Goal: Task Accomplishment & Management: Use online tool/utility

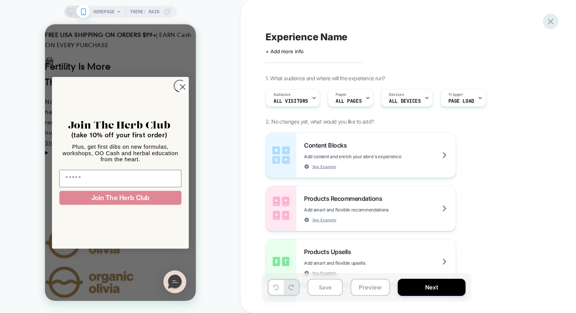
click at [549, 22] on icon at bounding box center [550, 21] width 10 height 10
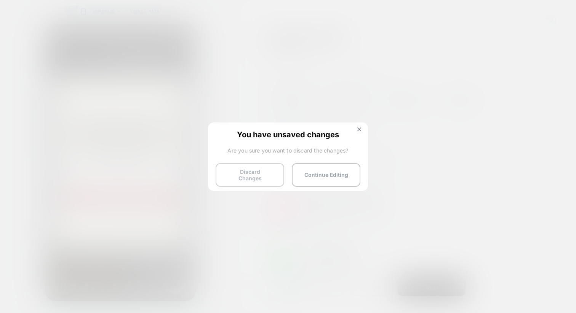
click at [236, 173] on button "Discard Changes" at bounding box center [250, 175] width 69 height 24
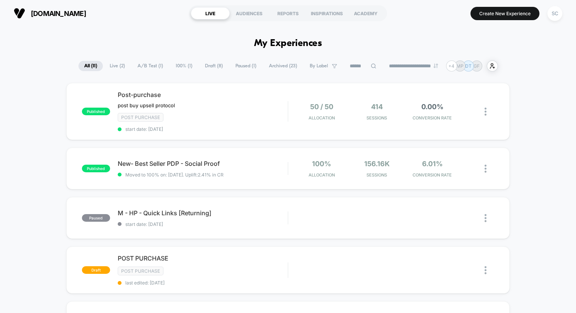
click at [549, 19] on button "SC" at bounding box center [554, 14] width 19 height 16
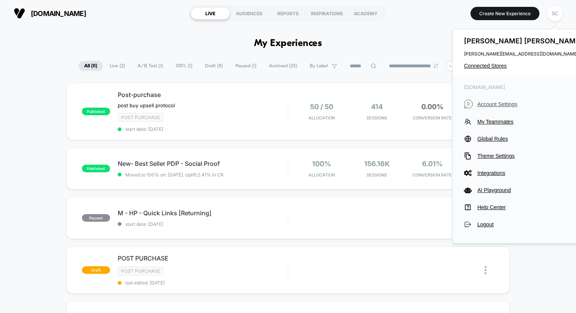
click at [485, 105] on span "Account Settings" at bounding box center [530, 104] width 107 height 6
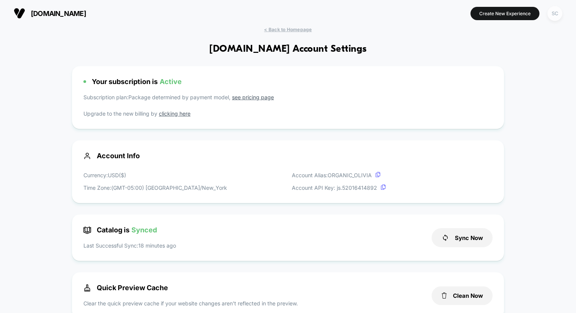
click at [558, 10] on div "SC" at bounding box center [554, 13] width 15 height 15
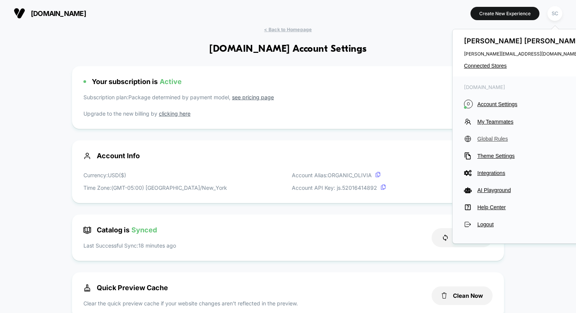
click at [485, 138] on span "Global Rules" at bounding box center [530, 139] width 107 height 6
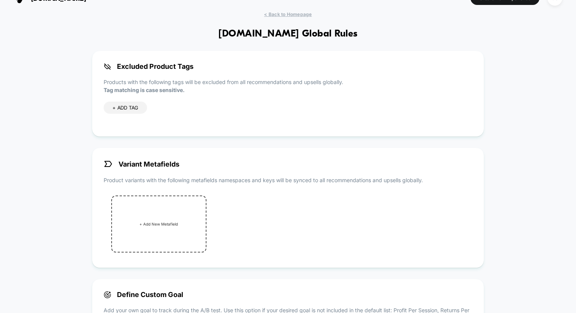
scroll to position [16, 0]
click at [118, 107] on span "+ ADD TAG" at bounding box center [125, 107] width 26 height 6
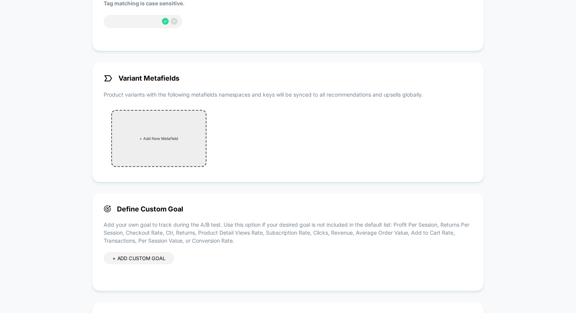
scroll to position [192, 0]
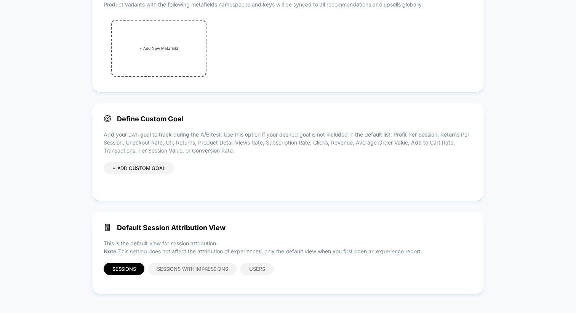
click at [156, 150] on p "Add your own goal to track during the A/B test. Use this option if your desired…" at bounding box center [288, 143] width 369 height 24
drag, startPoint x: 118, startPoint y: 226, endPoint x: 239, endPoint y: 224, distance: 120.7
click at [239, 224] on span "Default Session Attribution View" at bounding box center [288, 228] width 369 height 8
click at [191, 269] on span "Sessions with Impressions" at bounding box center [192, 269] width 71 height 6
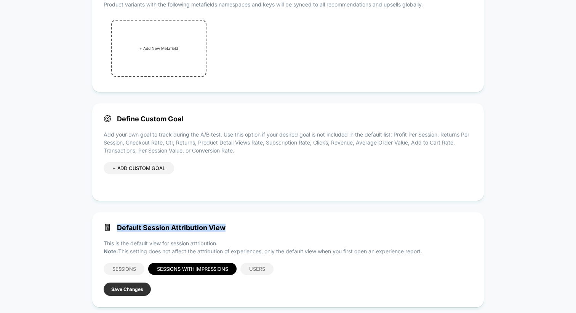
click at [118, 292] on button "Save Changes" at bounding box center [127, 289] width 47 height 13
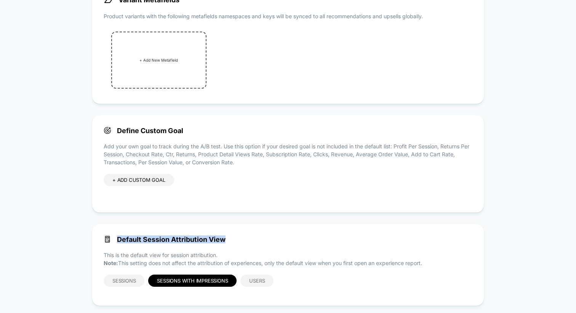
scroll to position [172, 0]
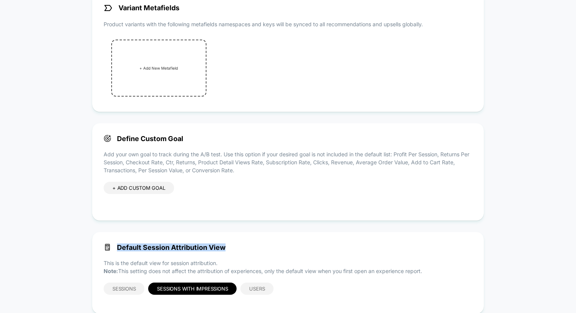
click at [227, 162] on p "Add your own goal to track during the A/B test. Use this option if your desired…" at bounding box center [288, 162] width 369 height 24
click at [147, 139] on span "Define Custom Goal" at bounding box center [288, 139] width 369 height 8
click at [153, 163] on p "Add your own goal to track during the A/B test. Use this option if your desired…" at bounding box center [288, 162] width 369 height 24
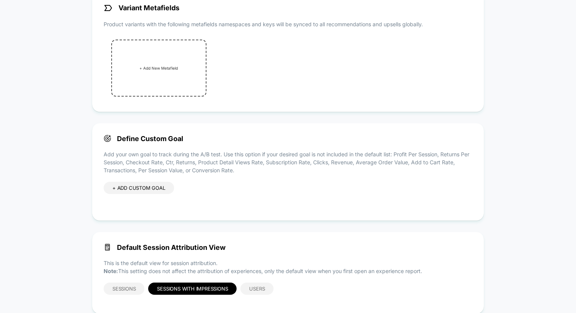
click at [153, 163] on p "Add your own goal to track during the A/B test. Use this option if your desired…" at bounding box center [288, 162] width 369 height 24
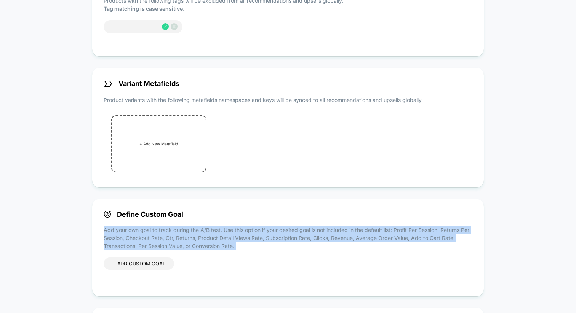
scroll to position [0, 0]
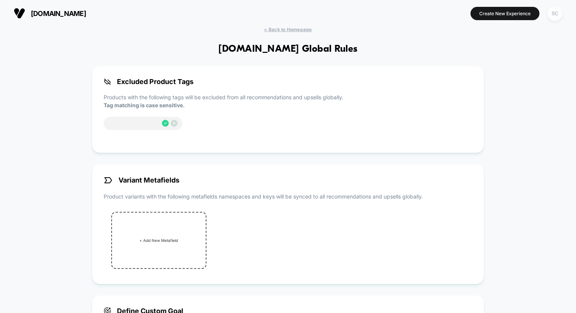
click at [559, 14] on div "SC" at bounding box center [554, 13] width 15 height 15
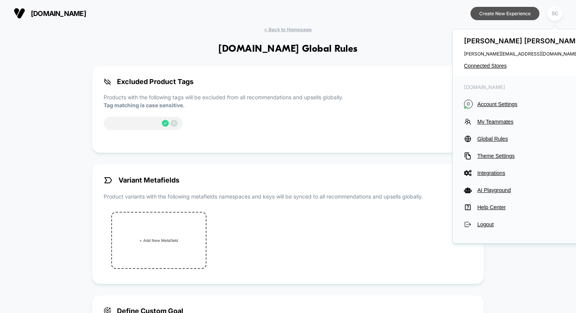
click at [500, 15] on button "Create New Experience" at bounding box center [504, 13] width 69 height 13
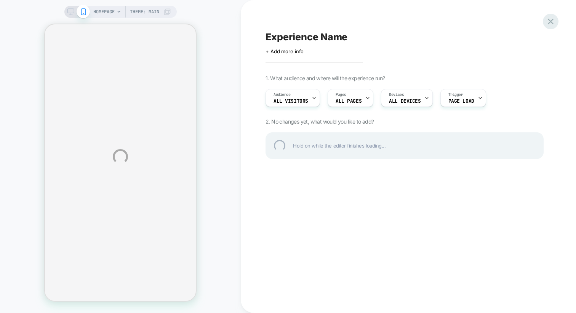
click at [547, 19] on div at bounding box center [551, 22] width 16 height 16
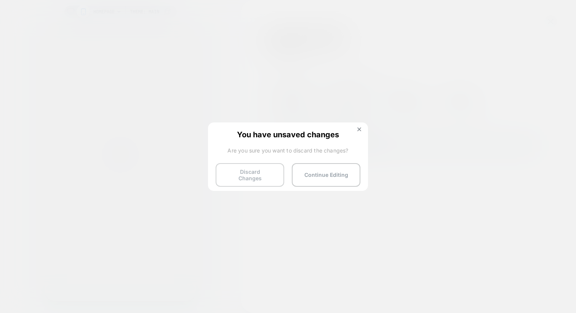
click at [247, 172] on button "Discard Changes" at bounding box center [250, 175] width 69 height 24
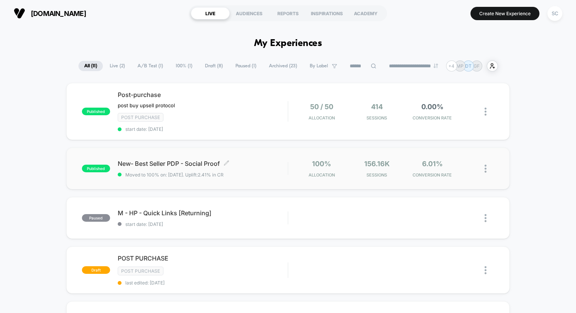
click at [255, 162] on span "New- Best Seller PDP - Social Proof Click to edit experience details" at bounding box center [203, 164] width 170 height 8
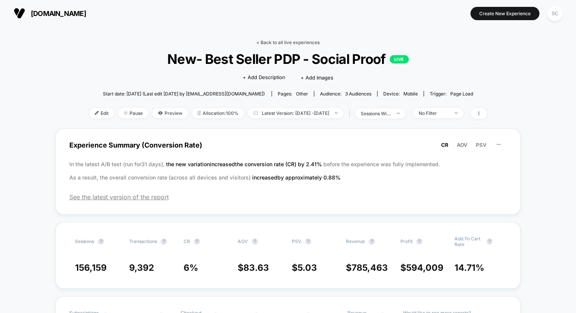
click at [273, 43] on link "< Back to all live experiences" at bounding box center [287, 43] width 63 height 6
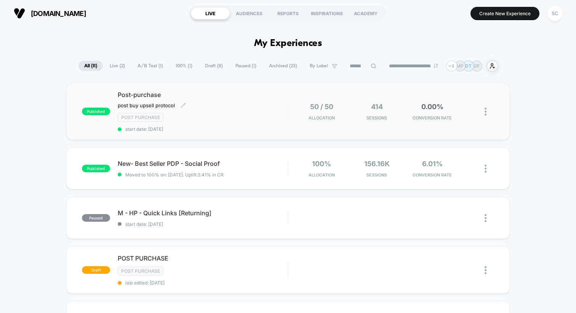
click at [213, 117] on div "Post Purchase" at bounding box center [203, 117] width 170 height 9
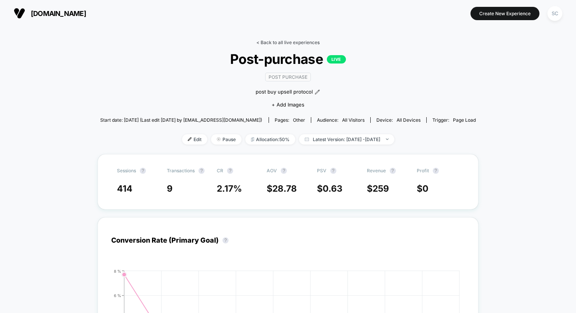
click at [287, 45] on link "< Back to all live experiences" at bounding box center [287, 43] width 63 height 6
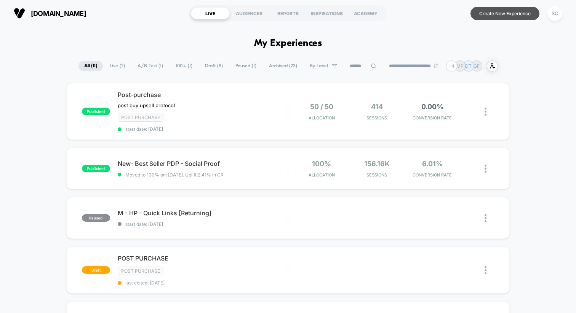
click at [498, 15] on button "Create New Experience" at bounding box center [504, 13] width 69 height 13
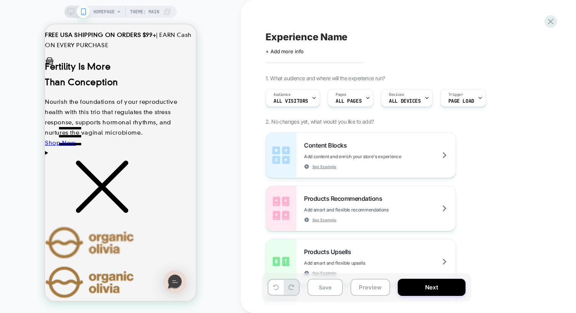
click at [466, 99] on span "Page Load" at bounding box center [461, 101] width 26 height 5
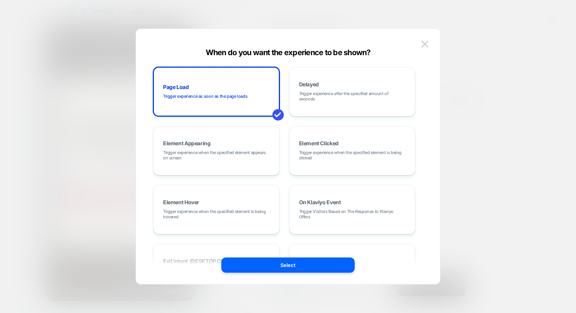
click at [278, 177] on div "Page Load Trigger experience as soon as the page loads Delayed Trigger experien…" at bounding box center [284, 210] width 262 height 286
click at [425, 45] on img at bounding box center [424, 44] width 7 height 6
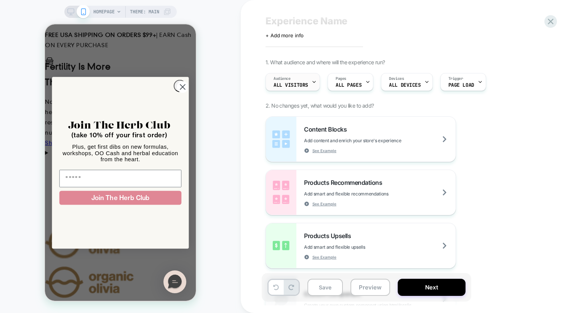
scroll to position [16, 0]
click at [348, 136] on div "Content Blocks Add content and enrich your store's experience See Example" at bounding box center [380, 139] width 152 height 28
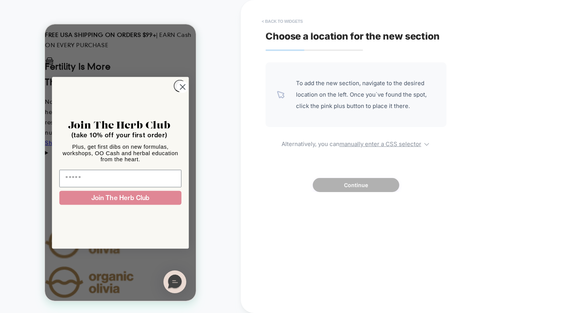
click at [281, 19] on button "< Back to widgets" at bounding box center [282, 21] width 49 height 12
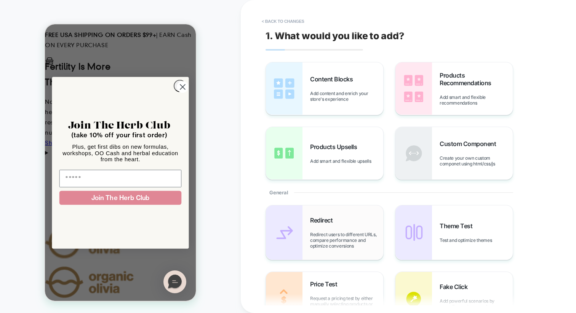
scroll to position [0, 0]
click at [444, 86] on span "Products Recommendations" at bounding box center [475, 79] width 73 height 15
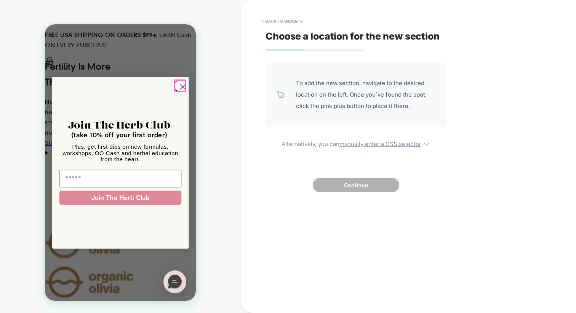
click at [180, 84] on circle "Close dialog" at bounding box center [183, 87] width 12 height 12
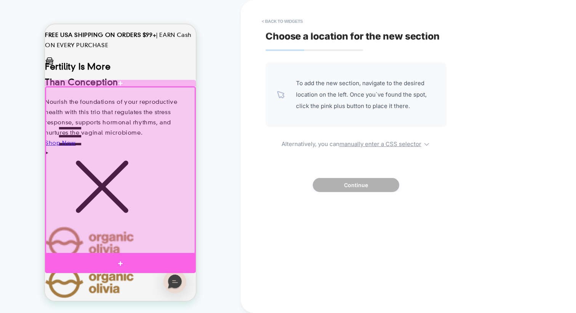
click at [128, 264] on div at bounding box center [120, 263] width 151 height 19
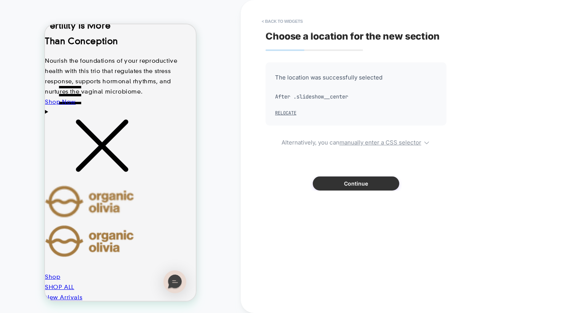
scroll to position [25, 0]
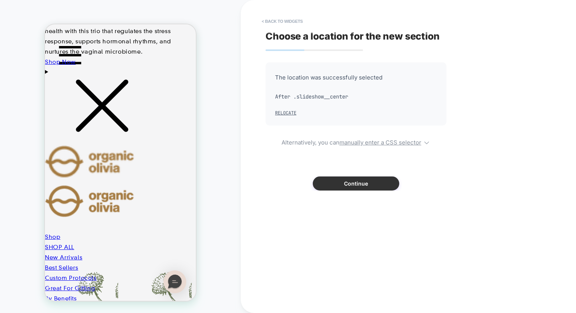
click at [327, 187] on button "Continue" at bounding box center [356, 184] width 86 height 14
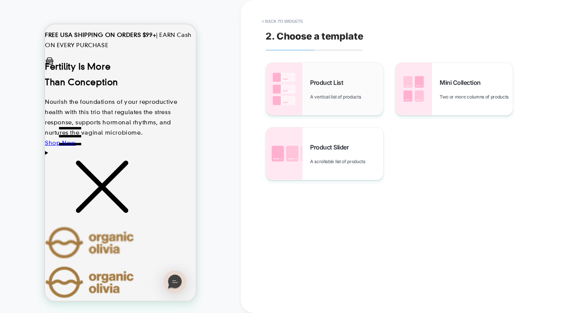
scroll to position [0, 0]
click at [341, 85] on span "Product List" at bounding box center [328, 83] width 37 height 8
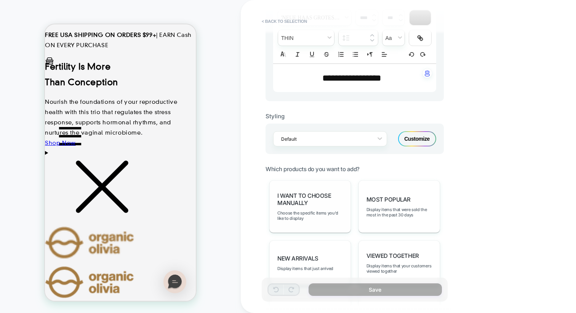
scroll to position [233, 0]
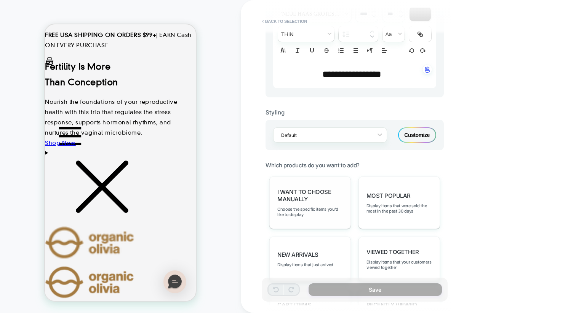
click at [289, 193] on span "I want to choose manually" at bounding box center [309, 195] width 65 height 14
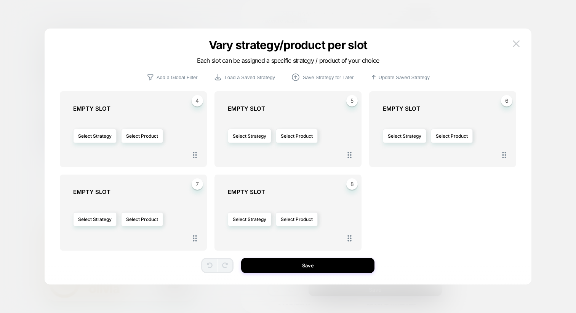
scroll to position [0, 0]
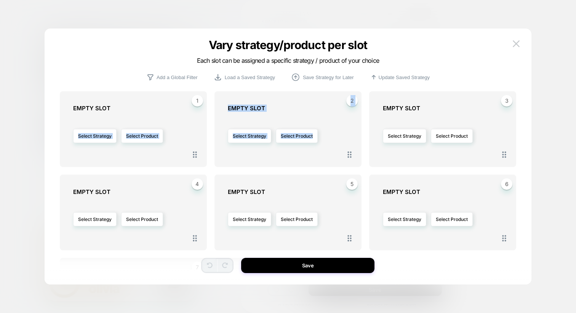
drag, startPoint x: 142, startPoint y: 109, endPoint x: 359, endPoint y: 136, distance: 219.1
click at [359, 136] on div "1 EMPTY SLOT Select Strategy Select Product 2 EMPTY SLOT Select Strategy Select…" at bounding box center [288, 180] width 457 height 178
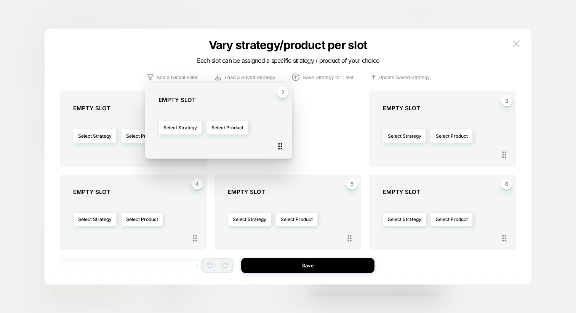
drag, startPoint x: 351, startPoint y: 153, endPoint x: 281, endPoint y: 145, distance: 70.8
click at [281, 145] on icon at bounding box center [280, 147] width 10 height 10
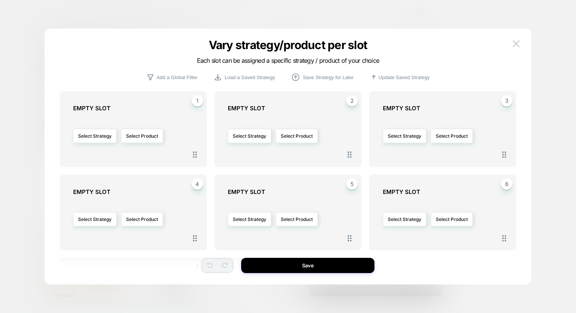
click at [514, 43] on img at bounding box center [515, 43] width 7 height 6
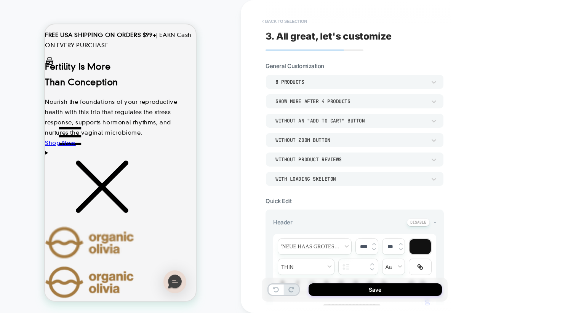
click at [273, 22] on button "< Back to selection" at bounding box center [284, 21] width 53 height 12
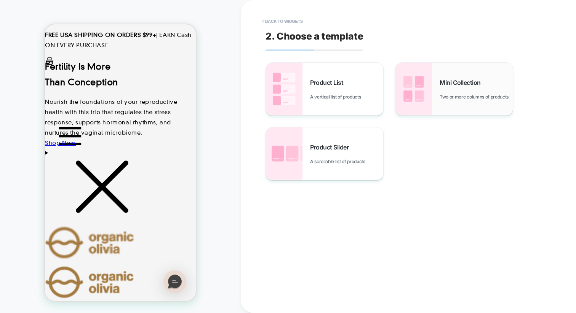
click at [457, 88] on div "Mini Collection Two or more columns of products" at bounding box center [475, 89] width 73 height 21
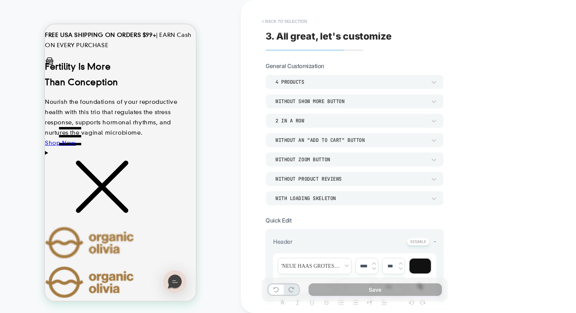
click at [286, 21] on button "< Back to selection" at bounding box center [284, 21] width 53 height 12
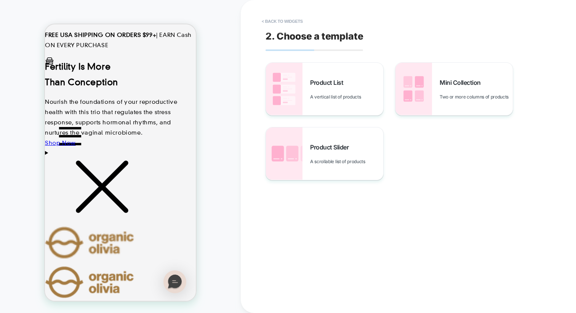
click at [286, 21] on button "< Back to widgets" at bounding box center [282, 21] width 49 height 12
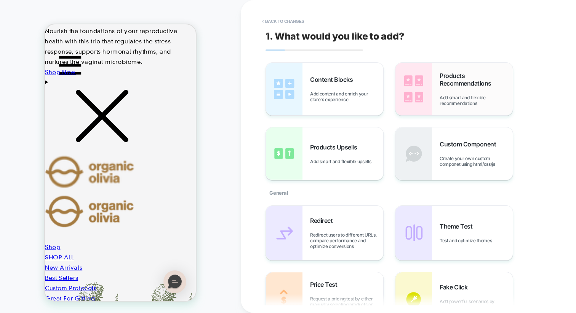
scroll to position [81, 0]
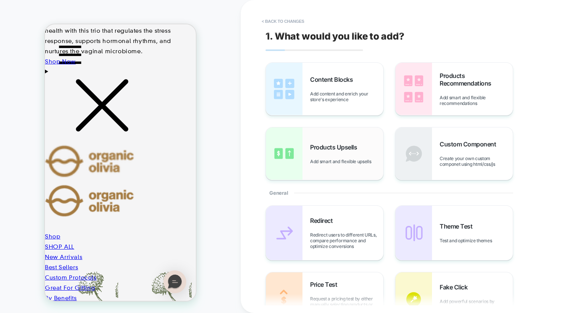
click at [311, 158] on div "Products Upsells Add smart and flexible upsells" at bounding box center [346, 154] width 73 height 21
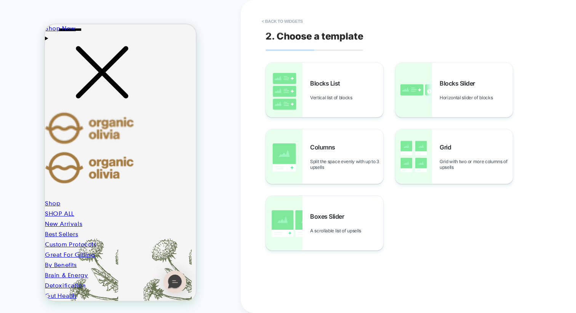
scroll to position [179, 0]
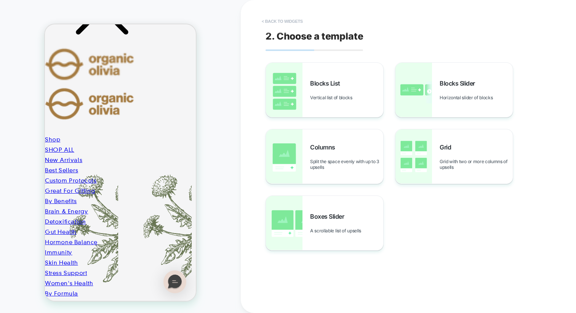
click at [276, 21] on button "< Back to widgets" at bounding box center [282, 21] width 49 height 12
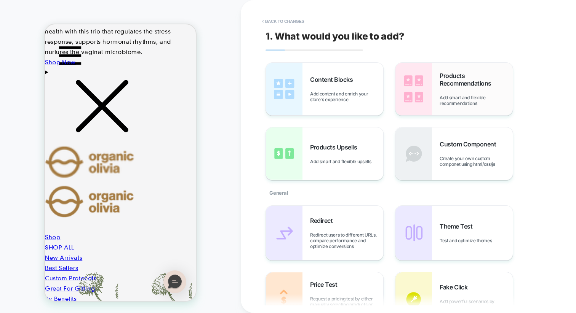
scroll to position [80, 0]
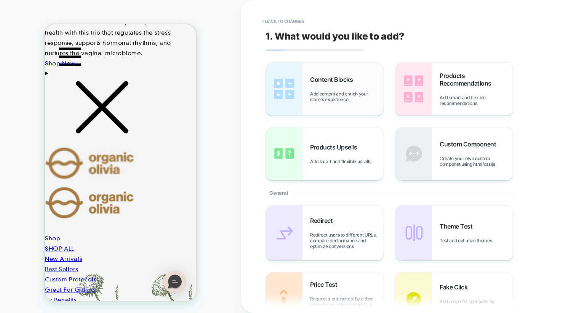
click at [343, 97] on span "Add content and enrich your store's experience" at bounding box center [346, 96] width 73 height 11
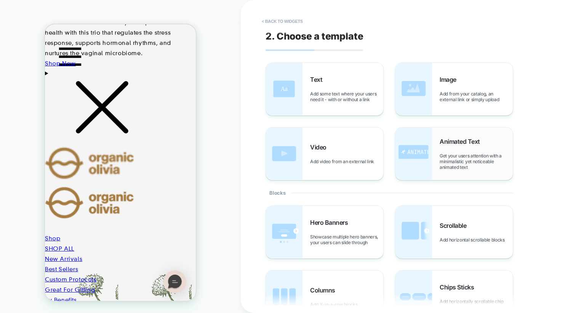
scroll to position [0, 0]
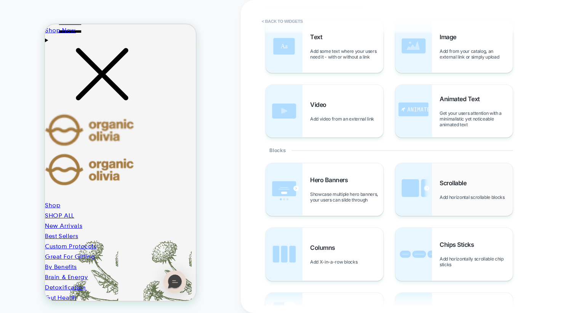
click at [445, 182] on span "Scrollable" at bounding box center [454, 183] width 30 height 8
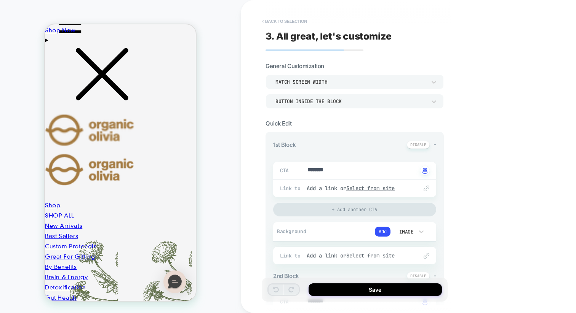
click at [283, 22] on button "< Back to selection" at bounding box center [284, 21] width 53 height 12
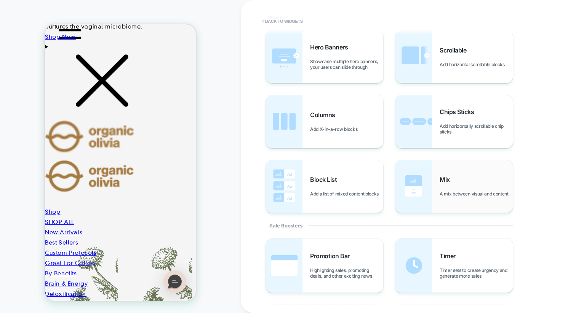
click at [437, 187] on div "Mix A mix between visual and content" at bounding box center [453, 186] width 117 height 53
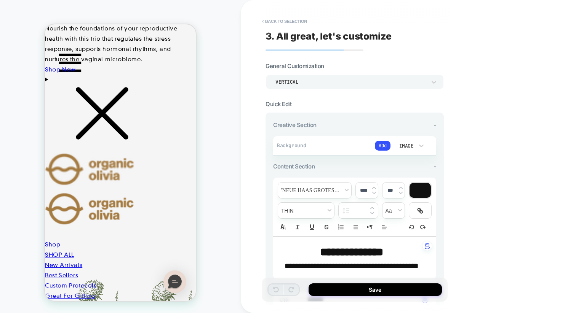
type textarea "*"
click at [290, 20] on button "< Back to selection" at bounding box center [284, 21] width 53 height 12
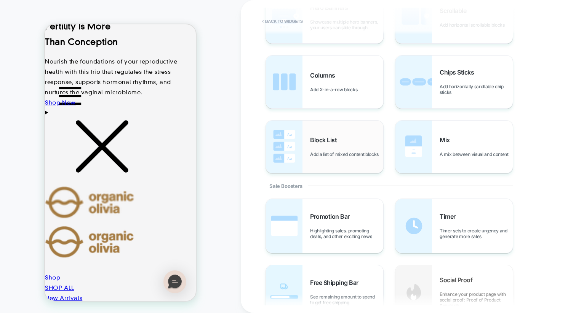
click at [350, 142] on div "Block List Add a list of mixed content blocks" at bounding box center [346, 146] width 73 height 21
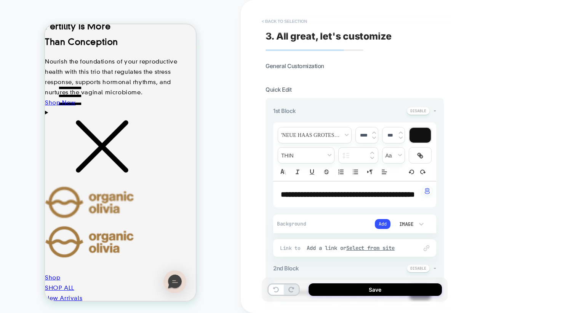
click at [281, 26] on button "< Back to selection" at bounding box center [284, 21] width 53 height 12
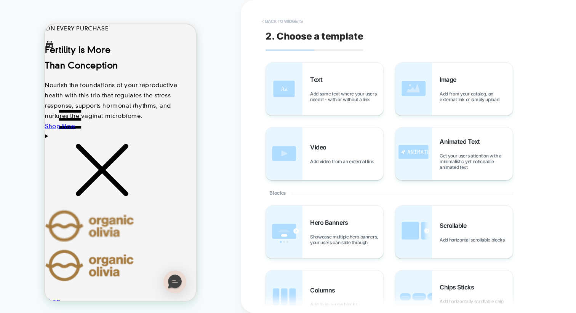
click at [285, 20] on button "< Back to widgets" at bounding box center [282, 21] width 49 height 12
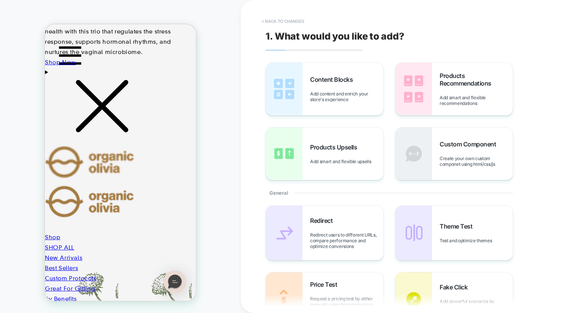
click at [294, 23] on button "< Back to changes" at bounding box center [283, 21] width 50 height 12
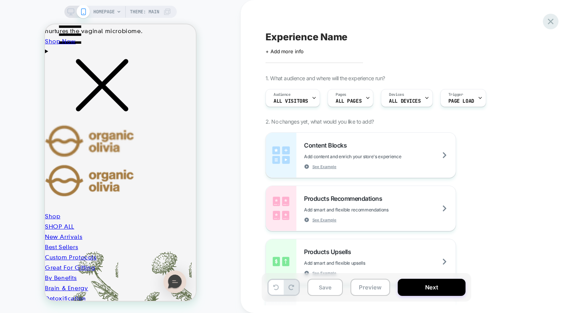
click at [544, 24] on div at bounding box center [551, 22] width 16 height 16
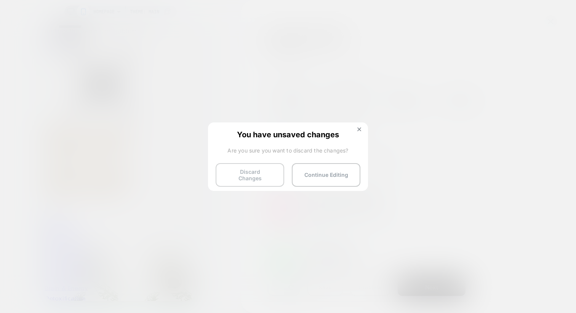
click at [270, 169] on button "Discard Changes" at bounding box center [250, 175] width 69 height 24
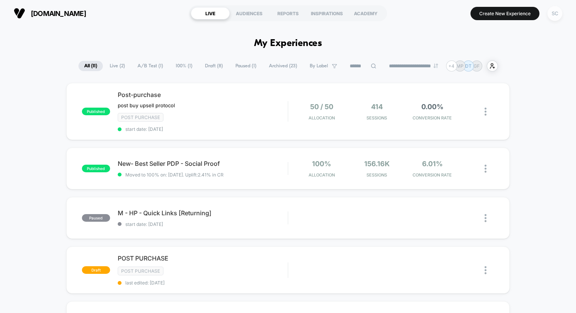
click at [551, 16] on div "SC" at bounding box center [554, 13] width 15 height 15
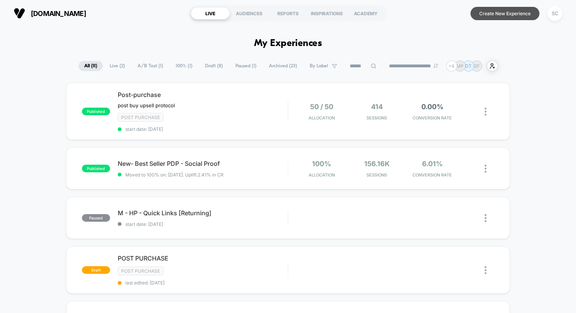
click at [509, 18] on button "Create New Experience" at bounding box center [504, 13] width 69 height 13
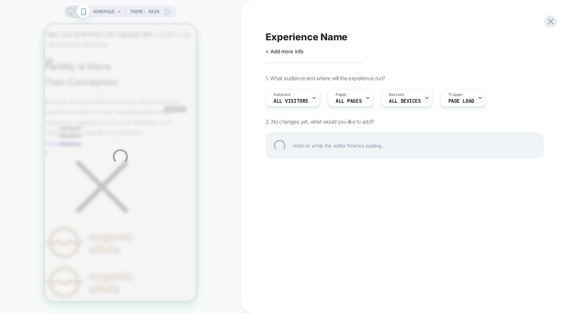
click at [105, 11] on div "HOMEPAGE Theme: MAIN Experience Name Click to edit experience details + Add mor…" at bounding box center [288, 156] width 576 height 313
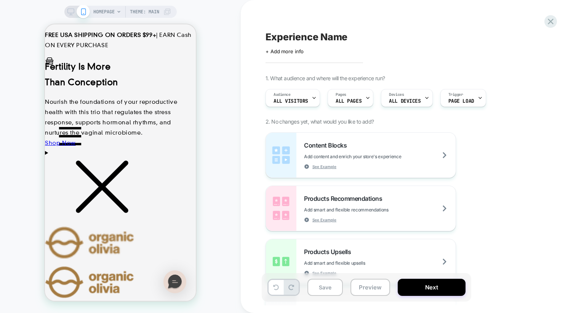
click at [105, 11] on span "HOMEPAGE" at bounding box center [103, 12] width 21 height 12
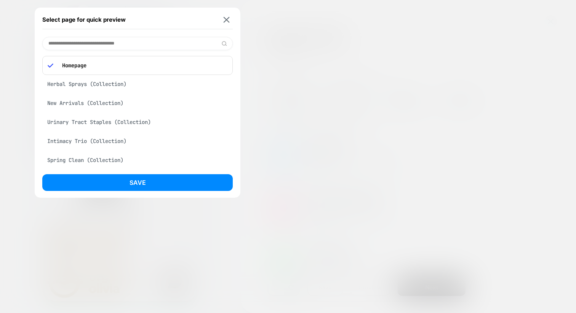
type input "*"
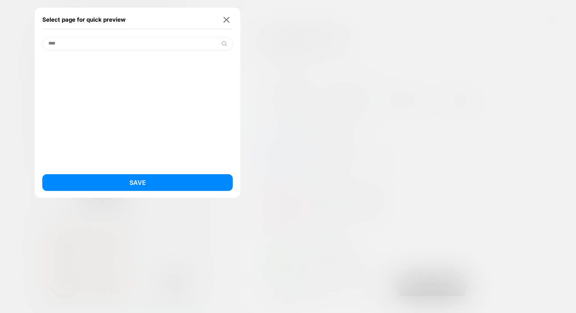
type input "*****"
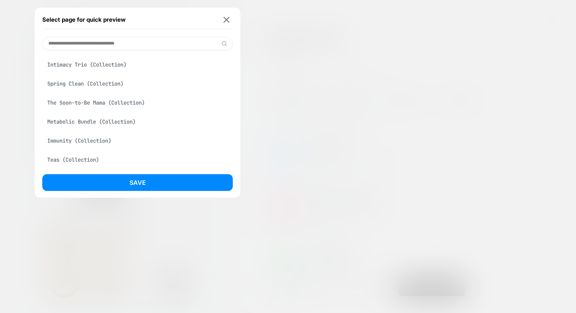
scroll to position [142, 0]
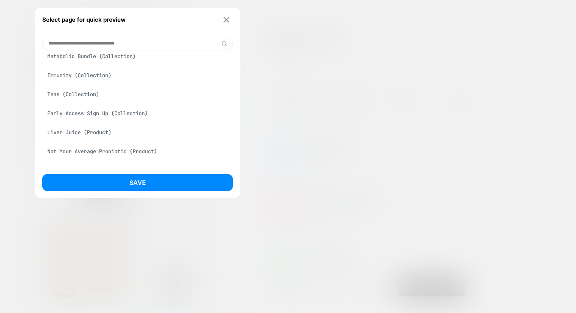
click at [223, 20] on img at bounding box center [226, 20] width 6 height 6
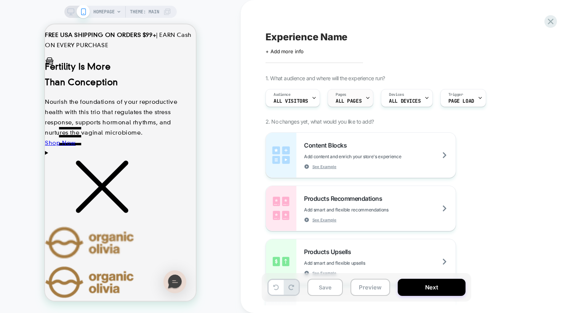
click at [349, 102] on span "ALL PAGES" at bounding box center [348, 101] width 26 height 5
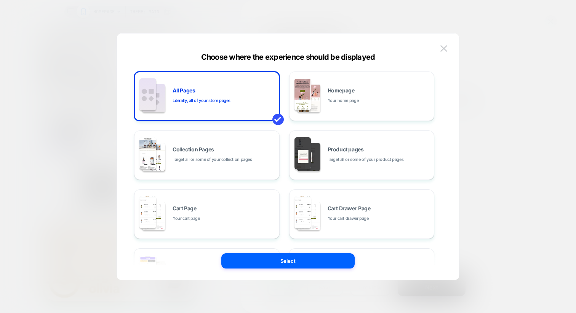
scroll to position [115, 0]
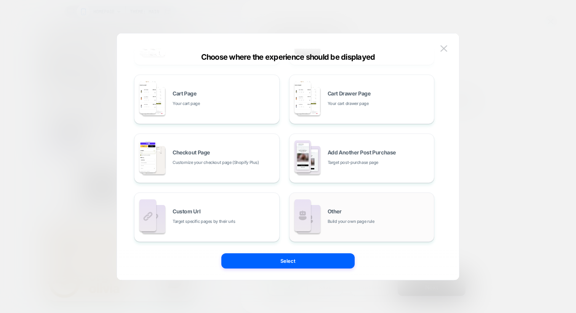
click at [315, 211] on img at bounding box center [308, 219] width 23 height 29
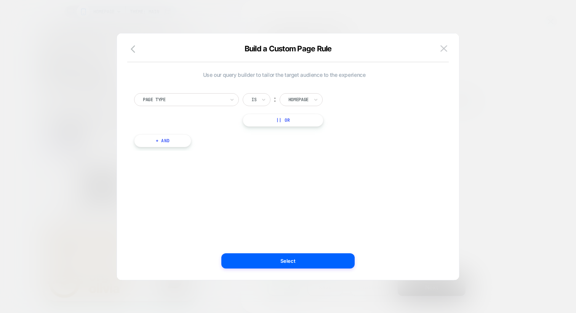
click at [190, 97] on div at bounding box center [184, 99] width 82 height 7
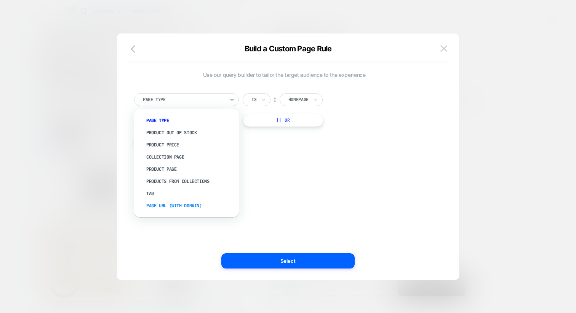
click at [174, 206] on div "Page Url (WITH DOMAIN)" at bounding box center [190, 206] width 97 height 12
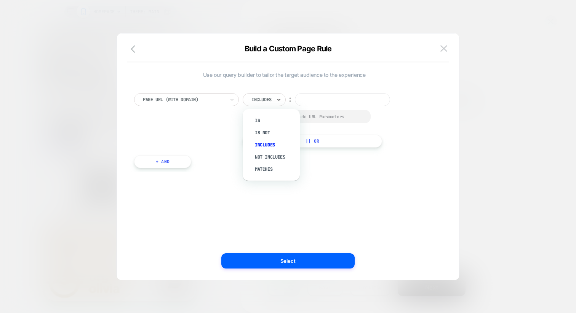
click at [277, 102] on icon at bounding box center [278, 100] width 5 height 8
click at [276, 102] on icon at bounding box center [278, 100] width 5 height 8
click at [261, 143] on div "Includes" at bounding box center [274, 145] width 49 height 12
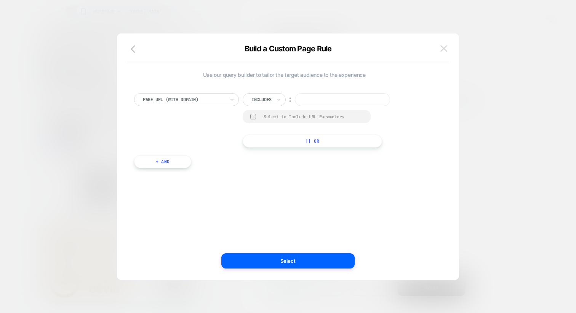
click at [443, 49] on img at bounding box center [443, 48] width 7 height 6
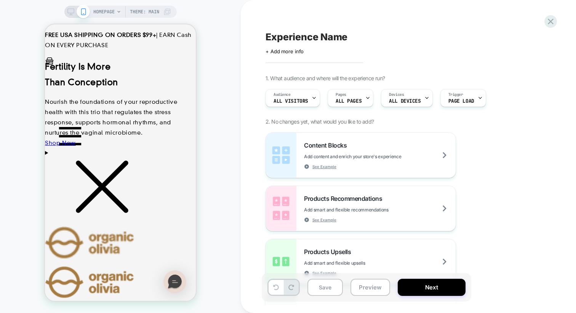
click at [550, 28] on div "Experience Name Click to edit experience details + Add more info 1. What audien…" at bounding box center [408, 156] width 286 height 313
click at [549, 24] on icon at bounding box center [550, 21] width 10 height 10
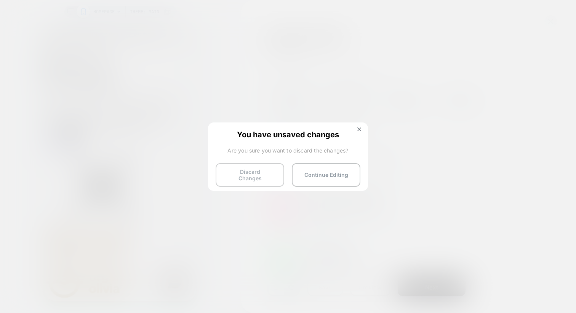
click at [257, 175] on button "Discard Changes" at bounding box center [250, 175] width 69 height 24
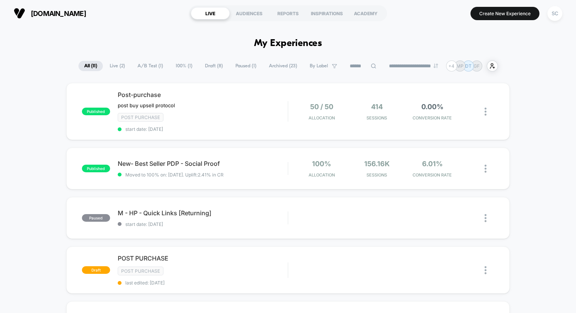
click at [361, 65] on input at bounding box center [363, 66] width 38 height 9
type input "****"
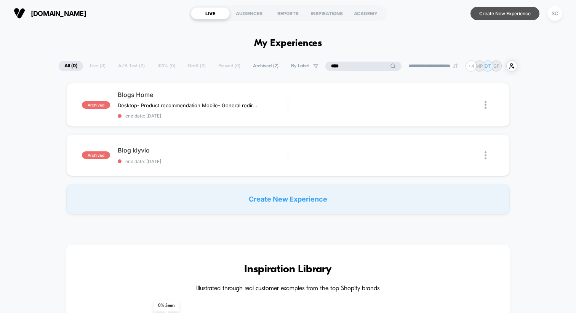
click at [506, 12] on button "Create New Experience" at bounding box center [504, 13] width 69 height 13
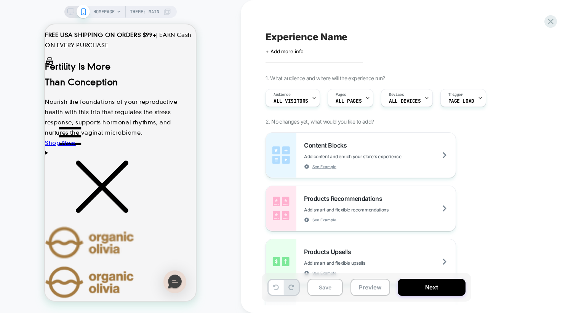
click at [99, 13] on span "HOMEPAGE" at bounding box center [103, 12] width 21 height 12
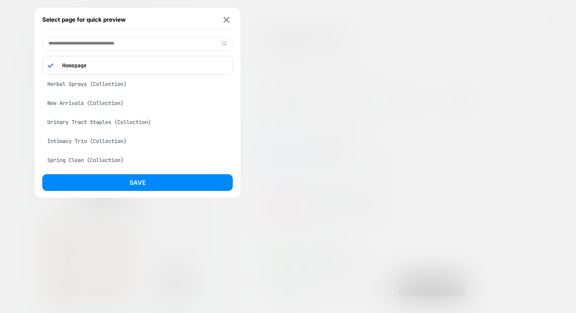
paste input "**********"
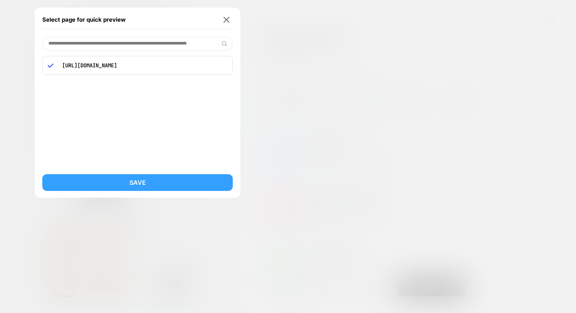
type input "**********"
click at [110, 180] on button "Save" at bounding box center [137, 182] width 190 height 17
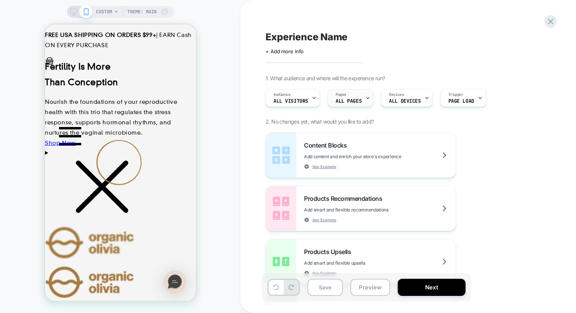
click at [335, 99] on span "ALL PAGES" at bounding box center [348, 101] width 26 height 5
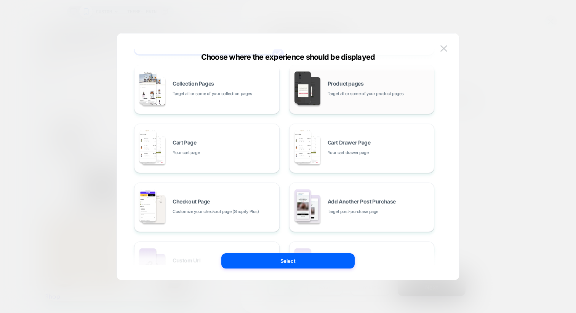
scroll to position [115, 0]
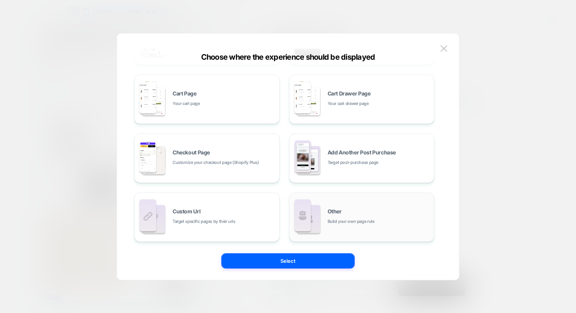
click at [322, 227] on div "Other Build your own page rule" at bounding box center [361, 217] width 137 height 42
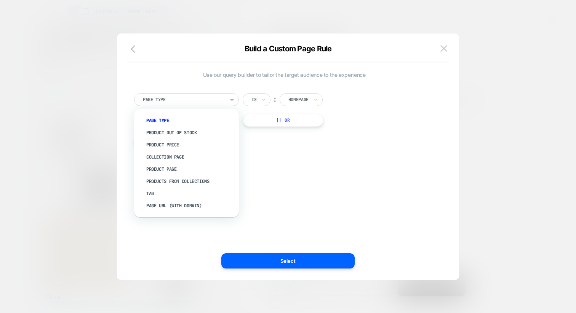
click at [197, 103] on div at bounding box center [184, 99] width 82 height 7
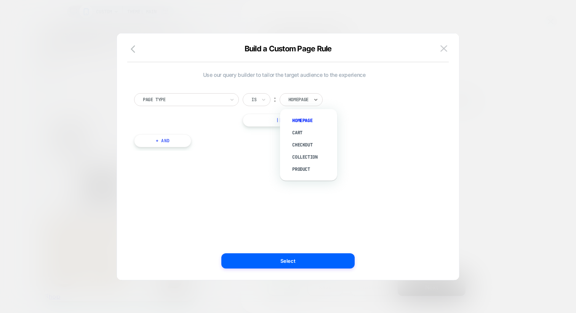
click at [301, 99] on div at bounding box center [298, 99] width 20 height 7
click at [202, 90] on div "Page Type Is ︰ Homepage || Or + And" at bounding box center [284, 116] width 308 height 69
click at [201, 97] on div at bounding box center [184, 99] width 82 height 7
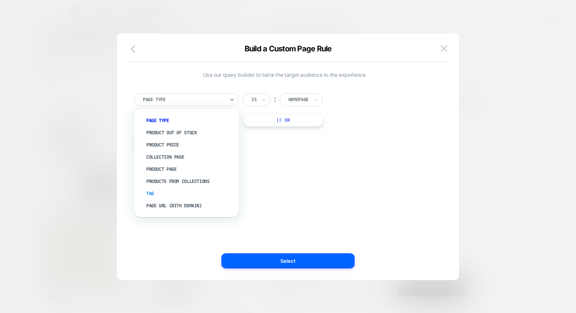
click at [193, 191] on div "Tag" at bounding box center [190, 194] width 97 height 12
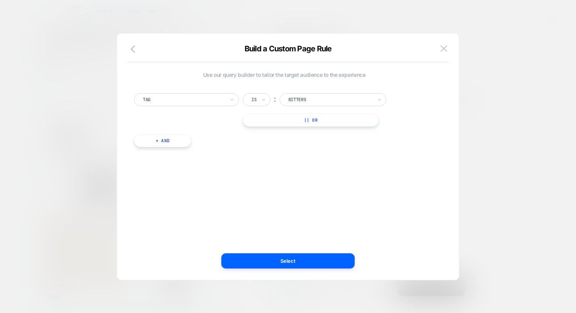
click at [296, 103] on div at bounding box center [330, 99] width 84 height 7
type input "*"
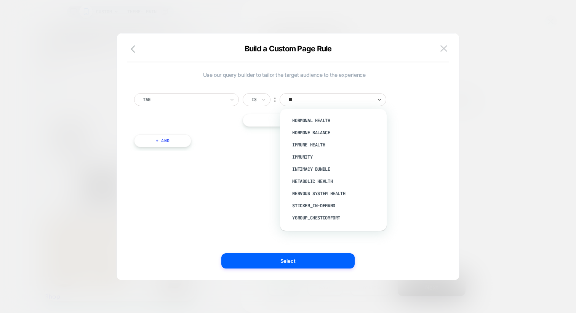
type input "***"
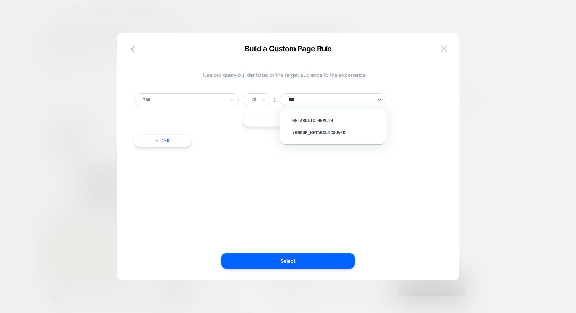
click at [402, 86] on div "Tag Is ︰ option Metabolic Health focused, 1 of 2. 2 results available for searc…" at bounding box center [284, 116] width 308 height 69
click at [442, 51] on img at bounding box center [443, 48] width 7 height 6
